Goal: Check status: Check status

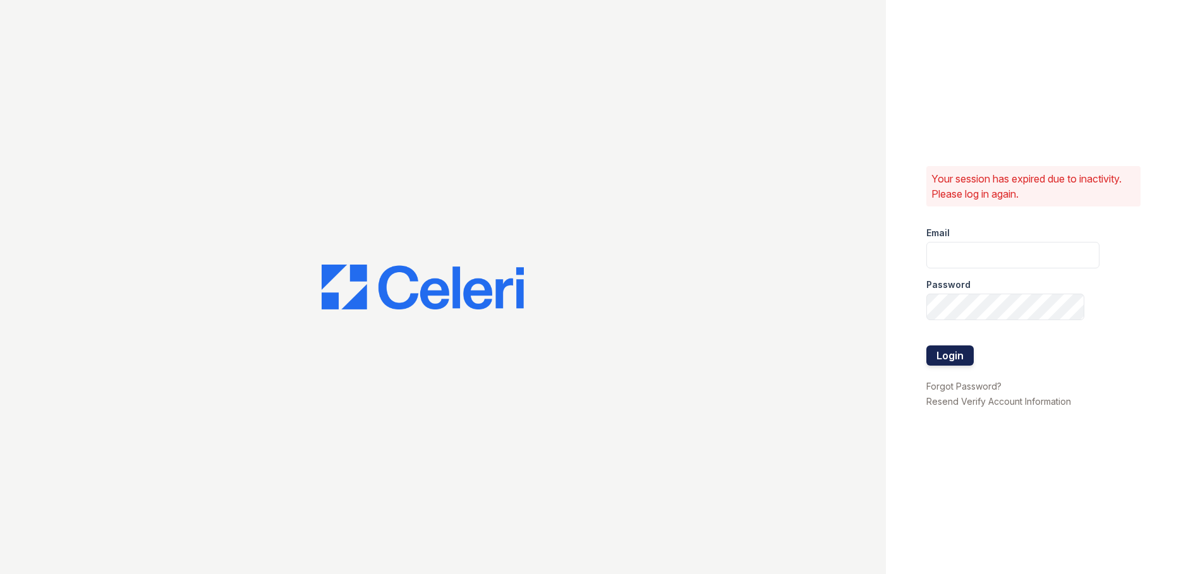
type input "[EMAIL_ADDRESS][DOMAIN_NAME]"
click at [958, 361] on button "Login" at bounding box center [949, 356] width 47 height 20
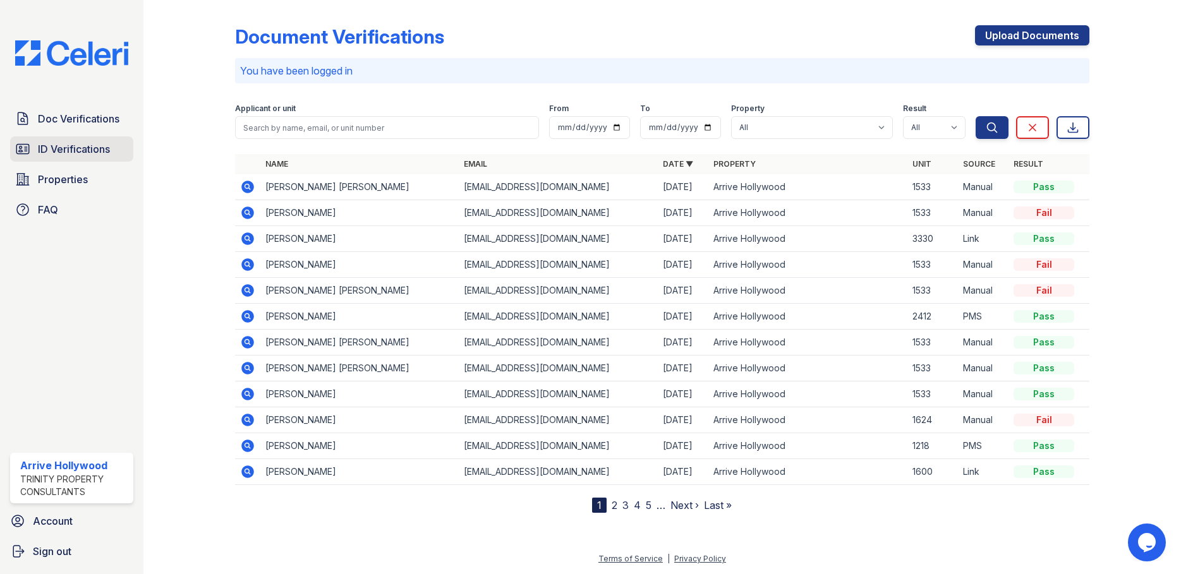
click at [69, 148] on span "ID Verifications" at bounding box center [74, 149] width 72 height 15
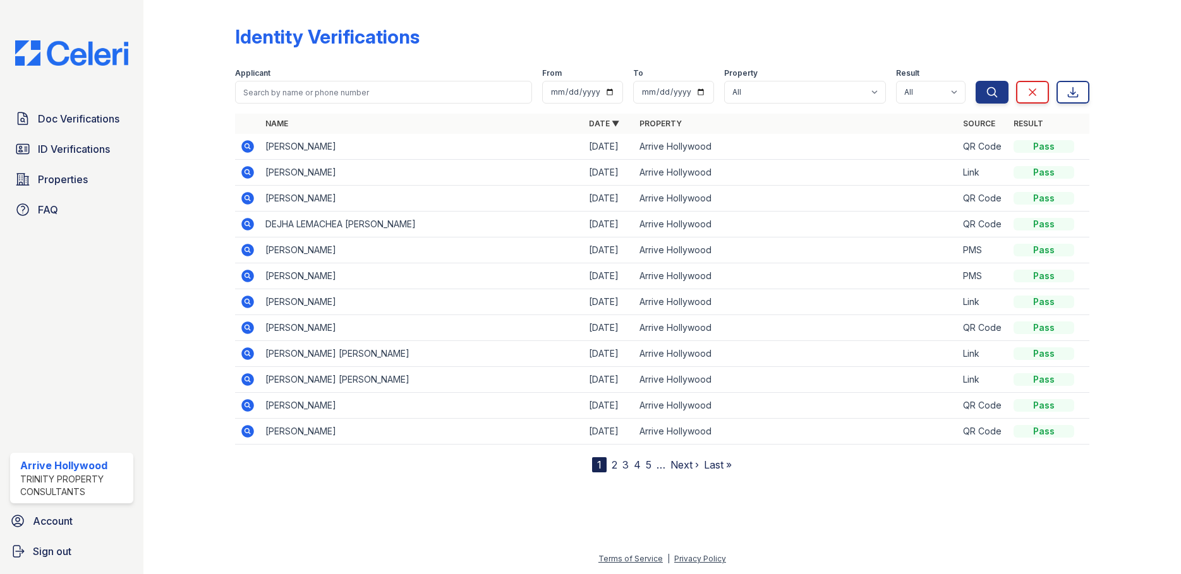
click at [246, 176] on icon at bounding box center [247, 172] width 13 height 13
click at [68, 131] on link "Doc Verifications" at bounding box center [71, 118] width 123 height 25
